Goal: Task Accomplishment & Management: Manage account settings

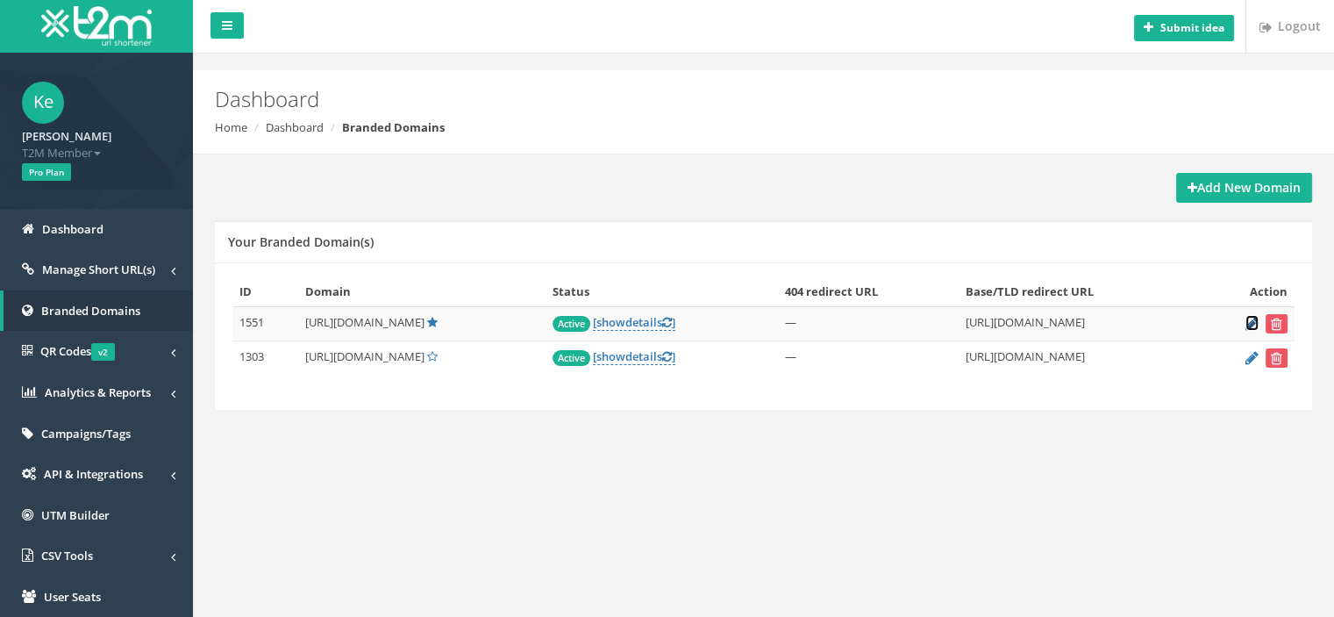
click at [1254, 318] on icon at bounding box center [1252, 323] width 13 height 11
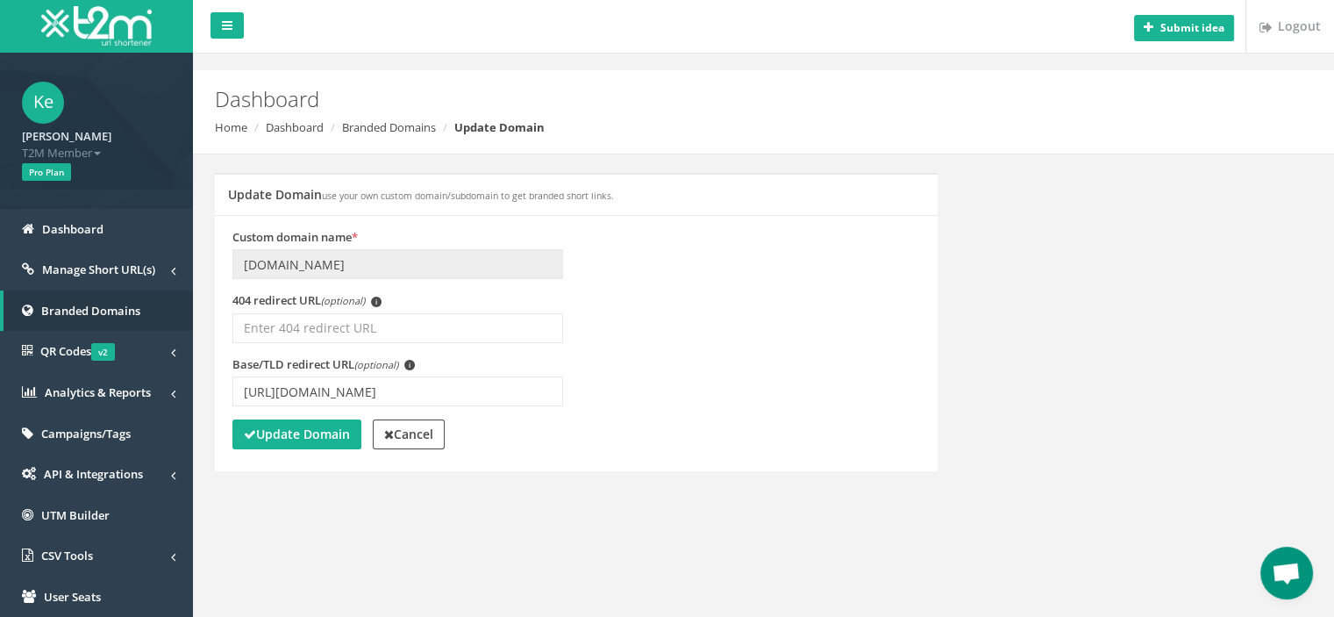
scroll to position [175, 0]
drag, startPoint x: 396, startPoint y: 389, endPoint x: 386, endPoint y: 393, distance: 11.4
click at [386, 393] on input "[URL][DOMAIN_NAME]" at bounding box center [397, 391] width 331 height 30
paste input "50"
type input "[URL][DOMAIN_NAME]"
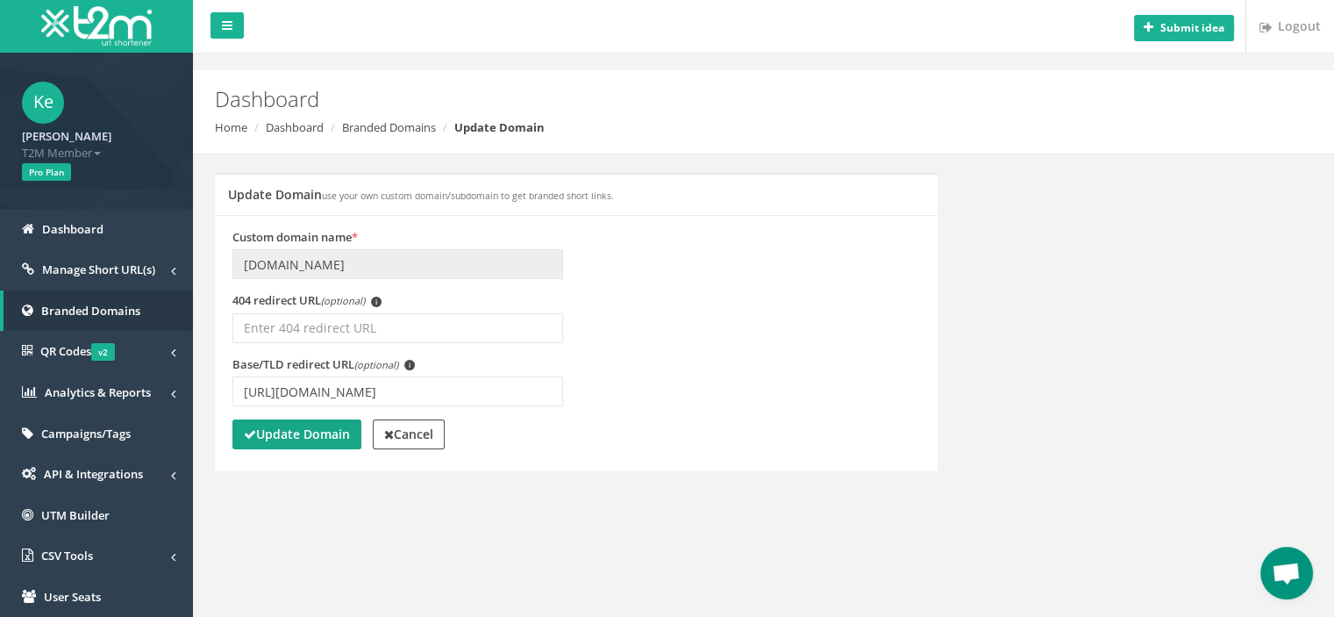
click at [316, 435] on strong "Update Domain" at bounding box center [297, 433] width 106 height 17
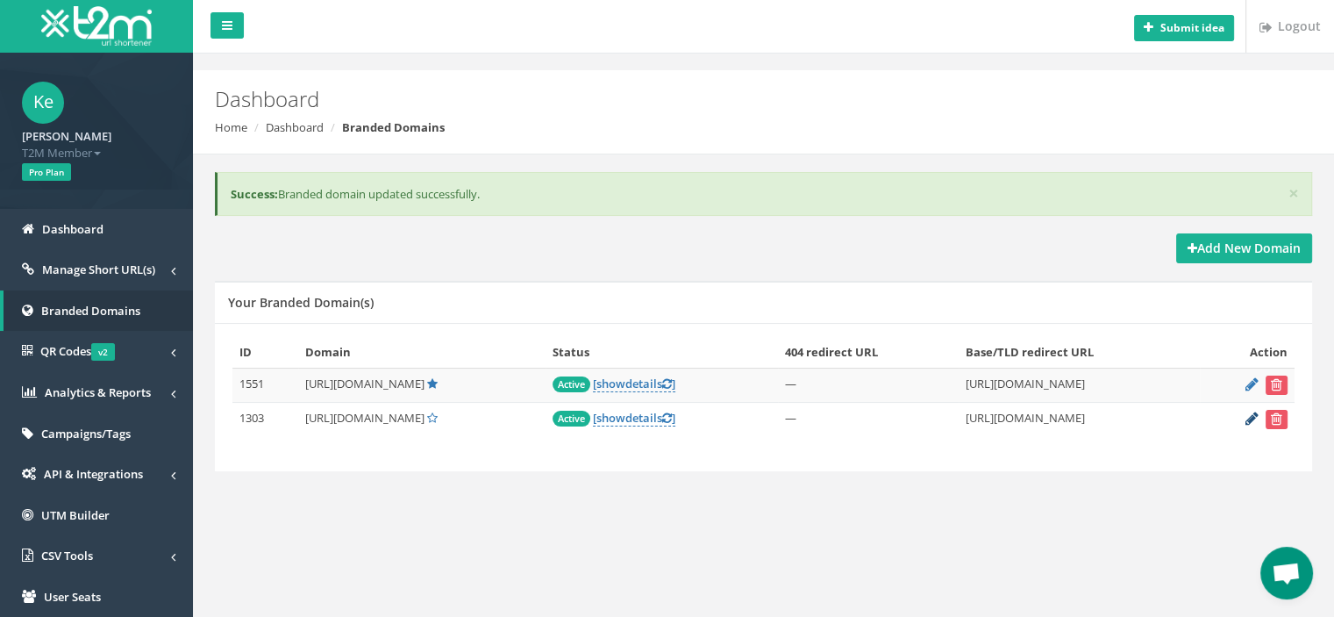
scroll to position [175, 0]
click at [1254, 412] on icon at bounding box center [1252, 417] width 13 height 11
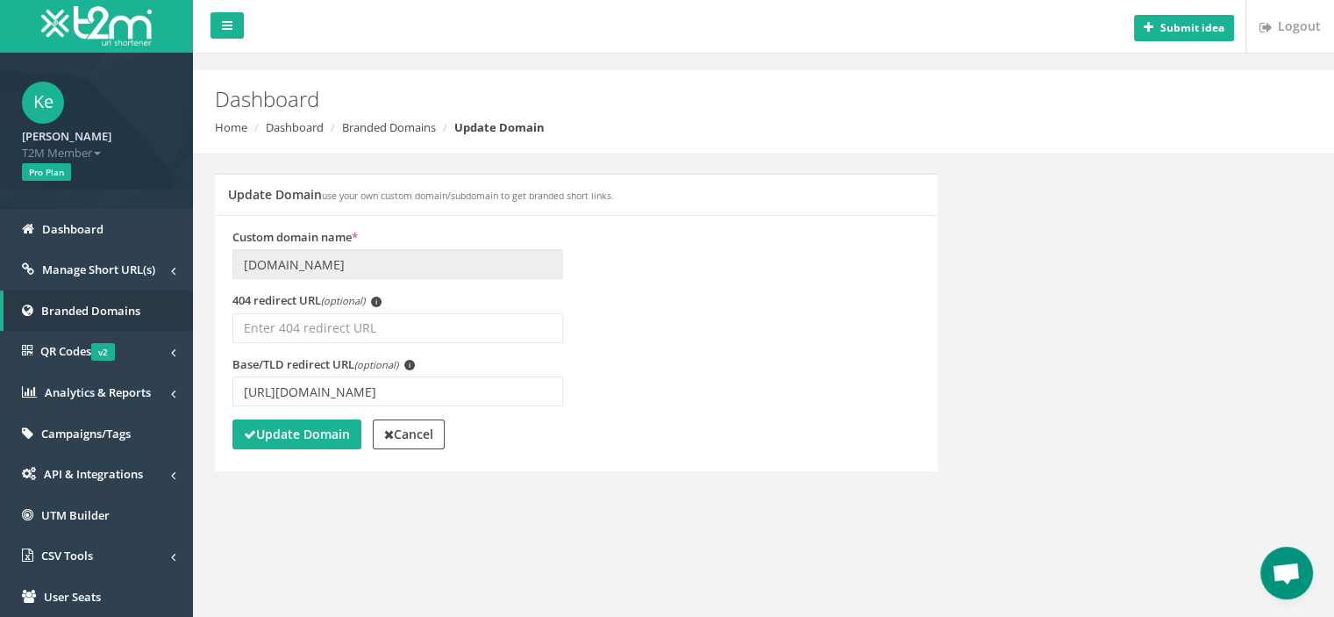
scroll to position [175, 0]
drag, startPoint x: 396, startPoint y: 389, endPoint x: 384, endPoint y: 389, distance: 12.3
click at [384, 389] on input "https://www.betmarino849.com/tr/" at bounding box center [397, 391] width 331 height 30
paste input "50"
type input "[URL][DOMAIN_NAME]"
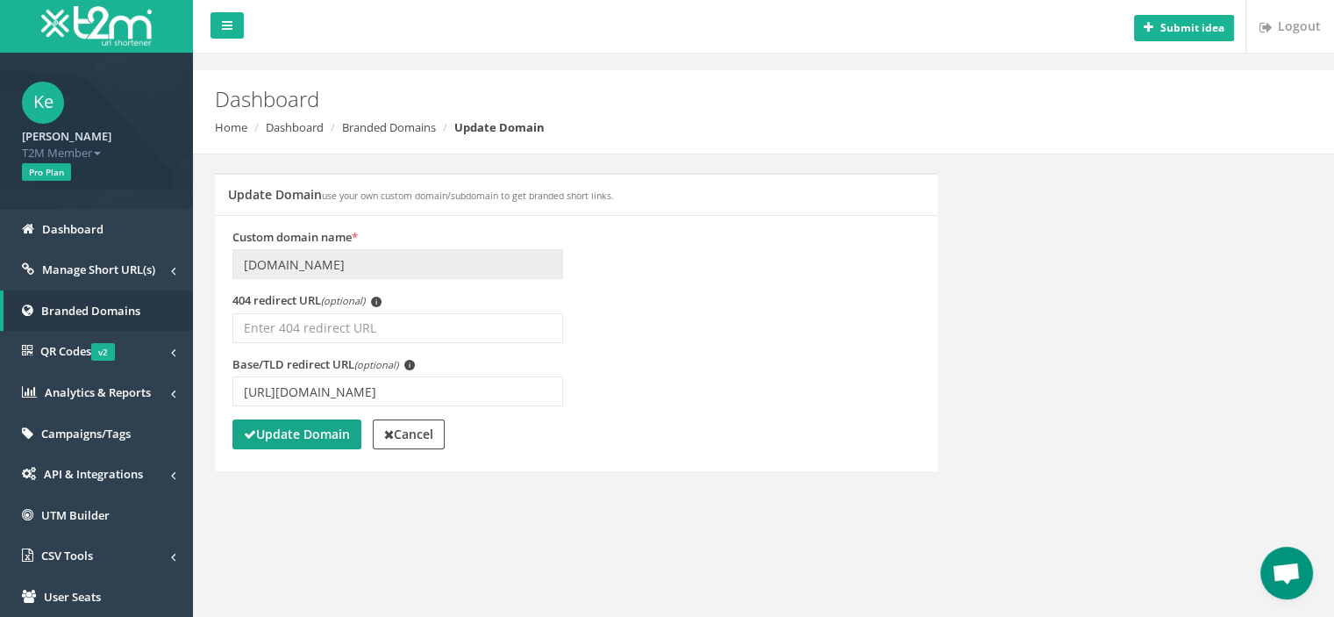
click at [295, 441] on strong "Update Domain" at bounding box center [297, 433] width 106 height 17
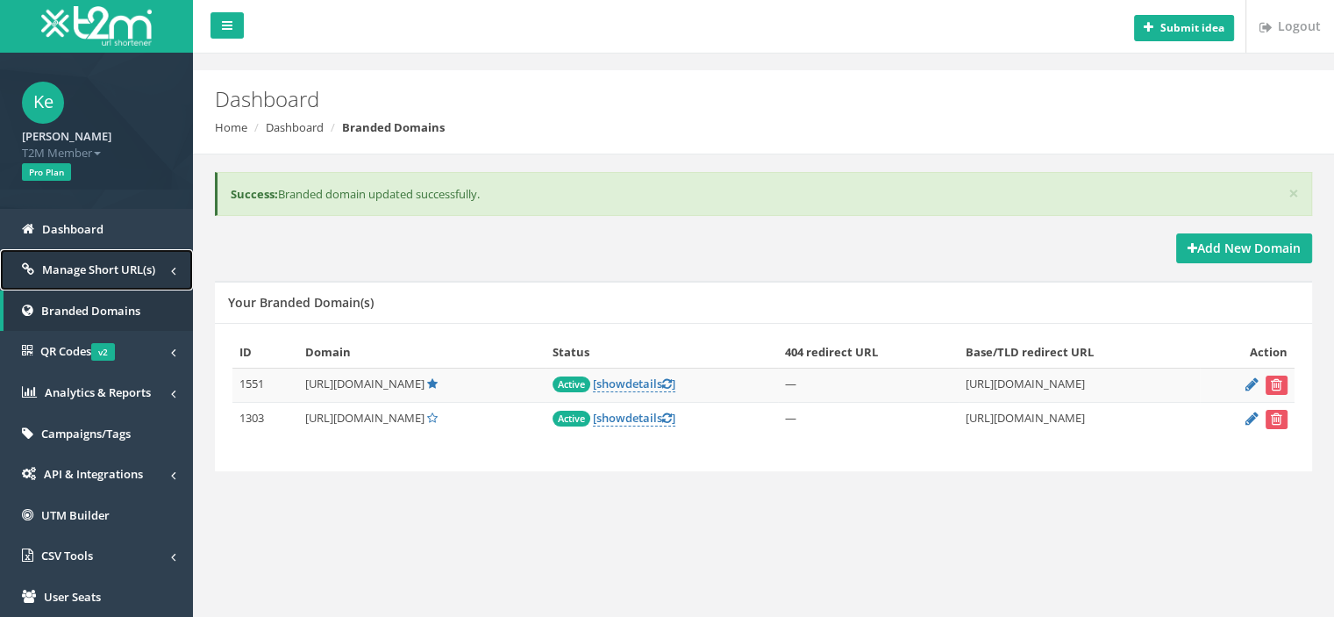
click at [112, 265] on span "Manage Short URL(s)" at bounding box center [98, 269] width 113 height 16
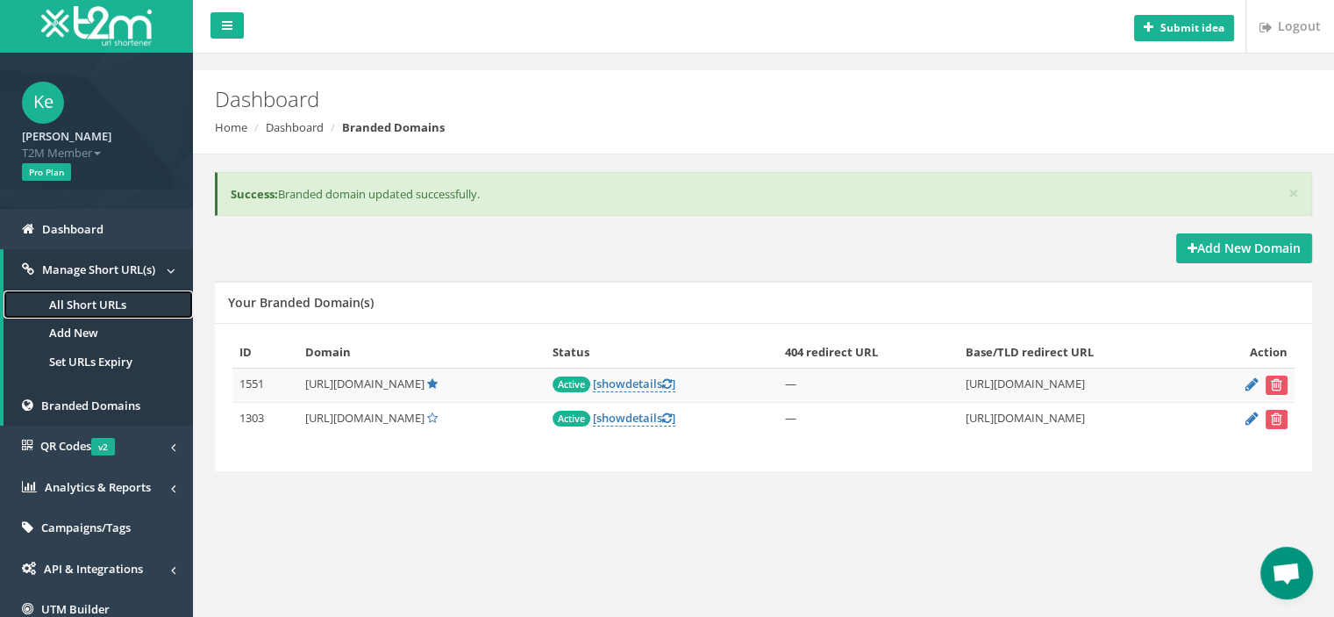
scroll to position [175, 0]
click at [122, 301] on link "All Short URLs" at bounding box center [98, 304] width 189 height 29
